Goal: Find specific page/section: Find specific page/section

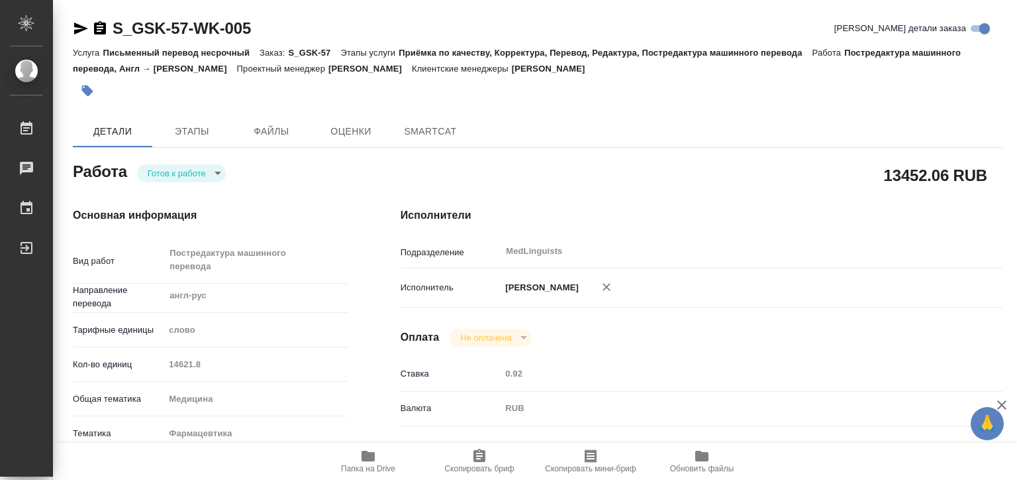
type textarea "x"
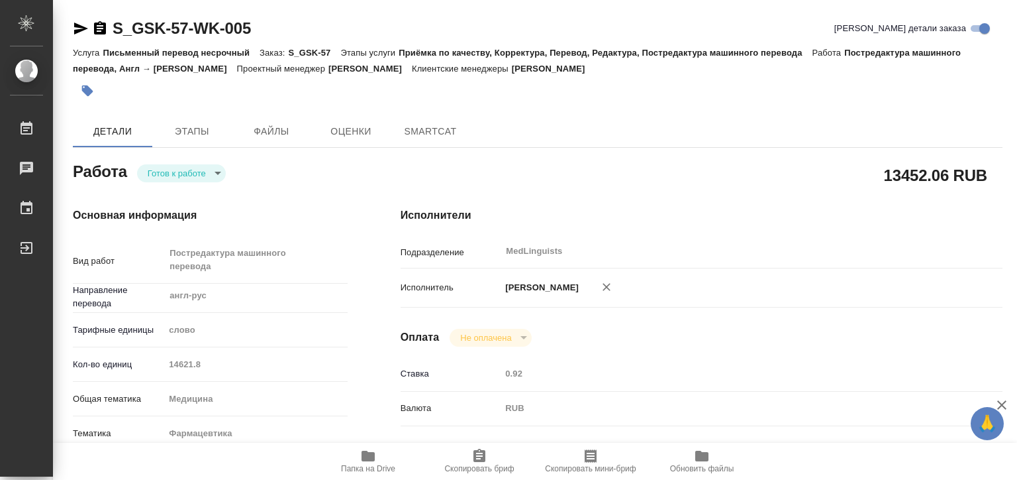
type textarea "x"
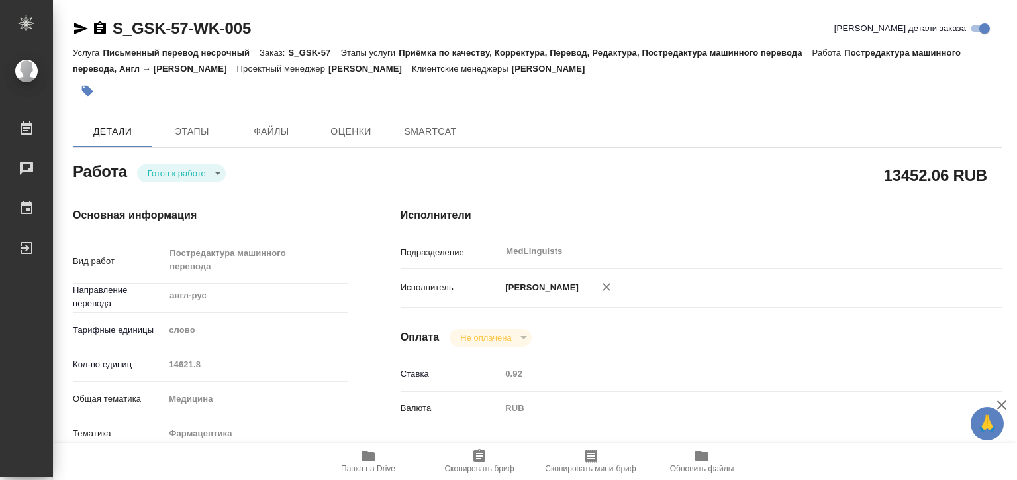
type textarea "x"
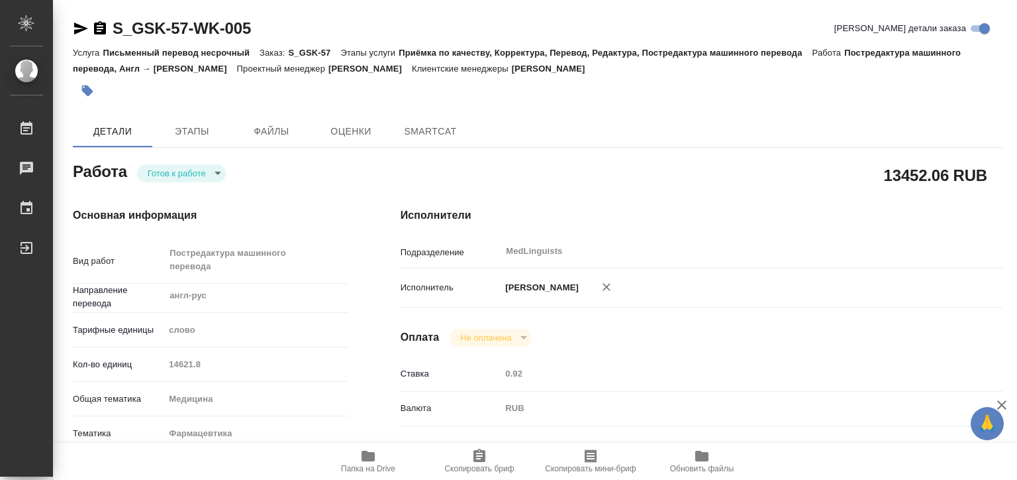
type textarea "x"
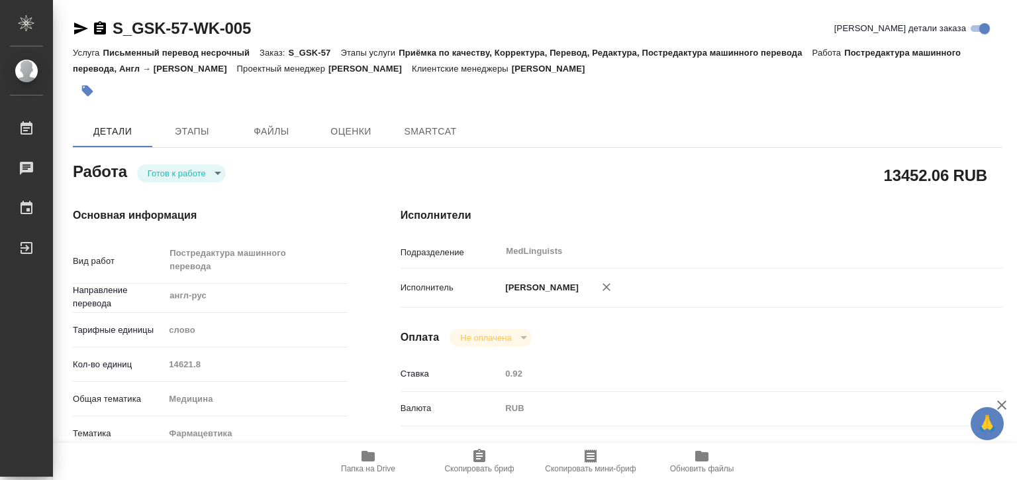
type textarea "x"
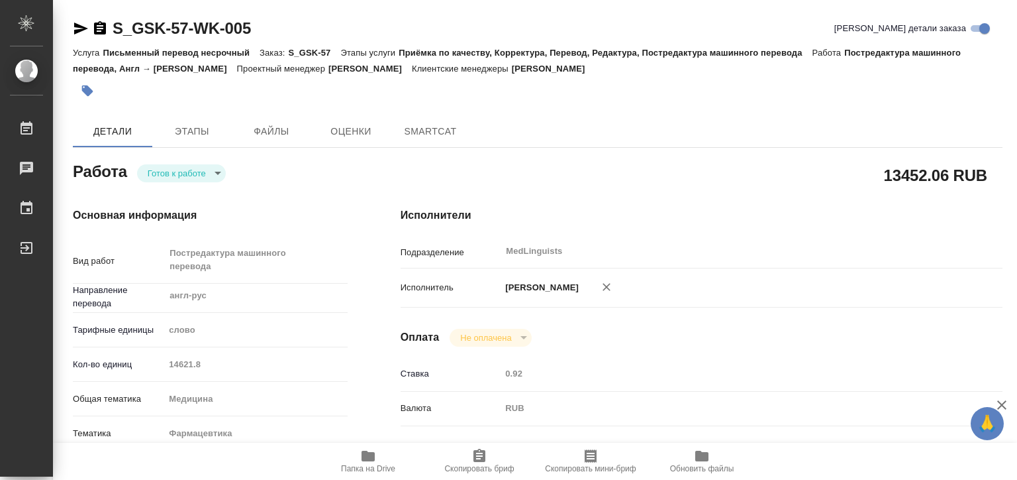
type textarea "x"
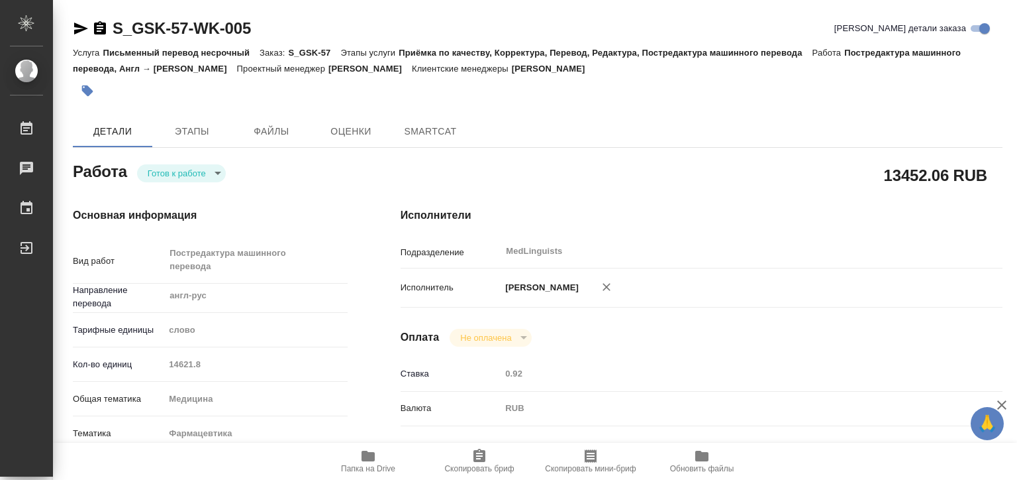
type textarea "x"
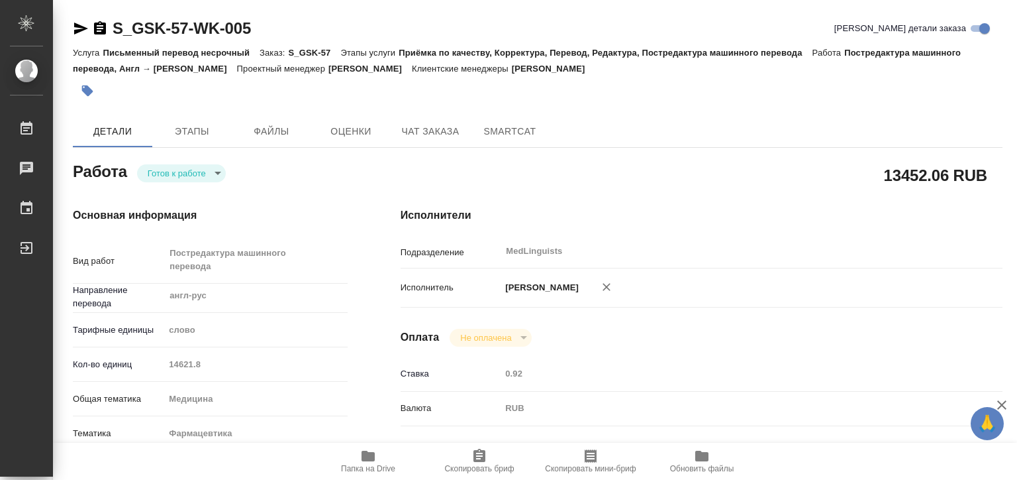
click at [381, 454] on span "Папка на Drive" at bounding box center [368, 460] width 95 height 25
type textarea "x"
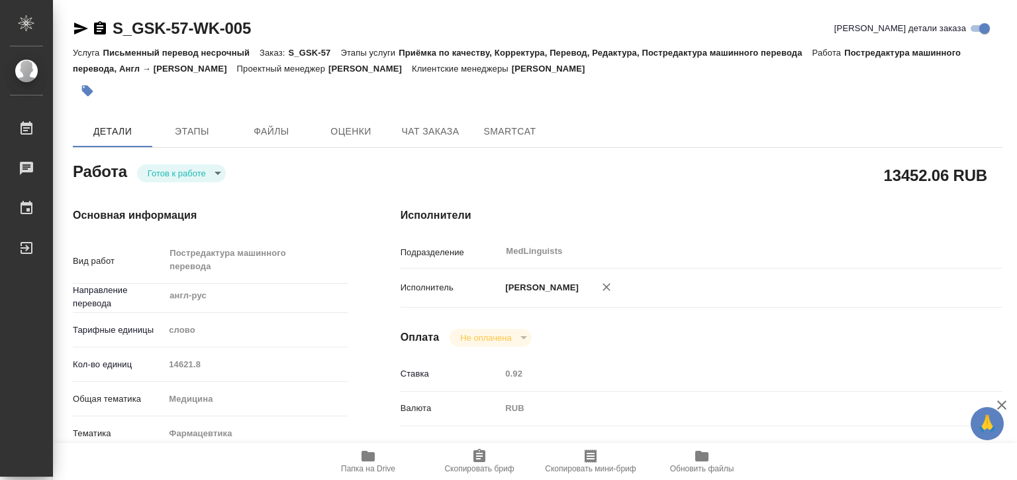
type textarea "x"
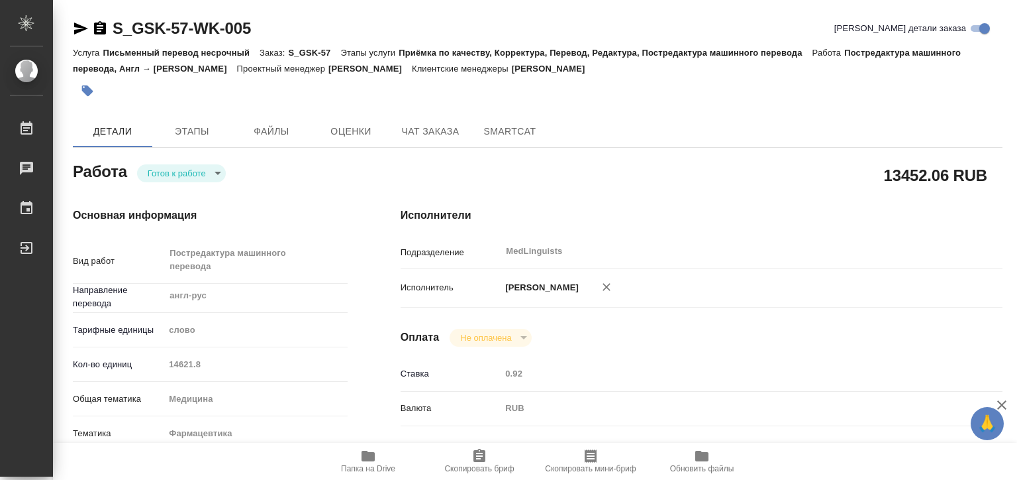
type textarea "x"
